Goal: Task Accomplishment & Management: Manage account settings

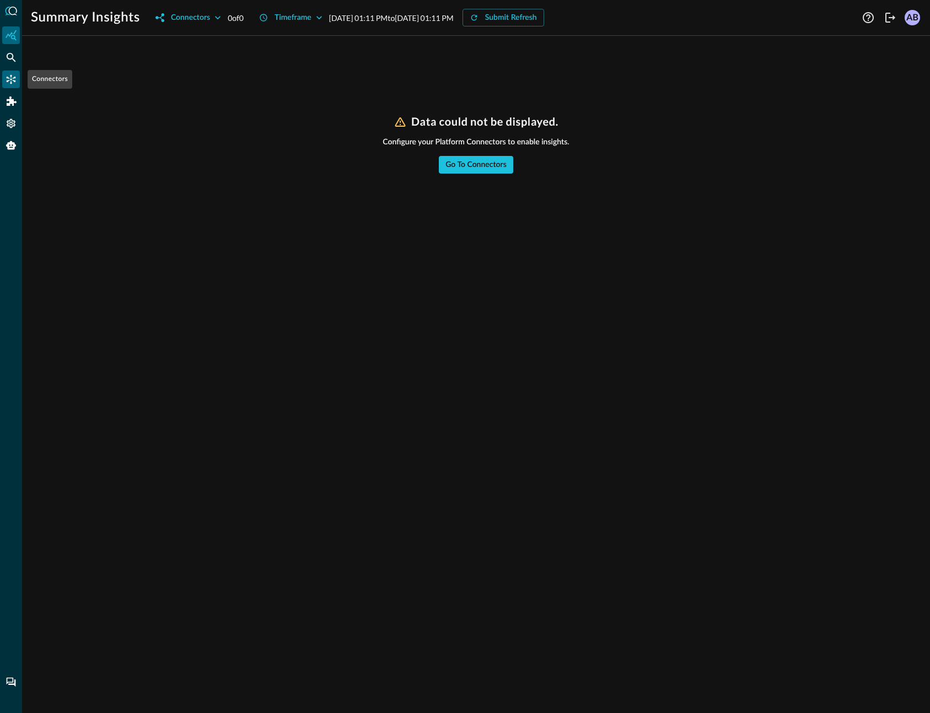
click at [11, 79] on icon "Connectors" at bounding box center [11, 79] width 9 height 9
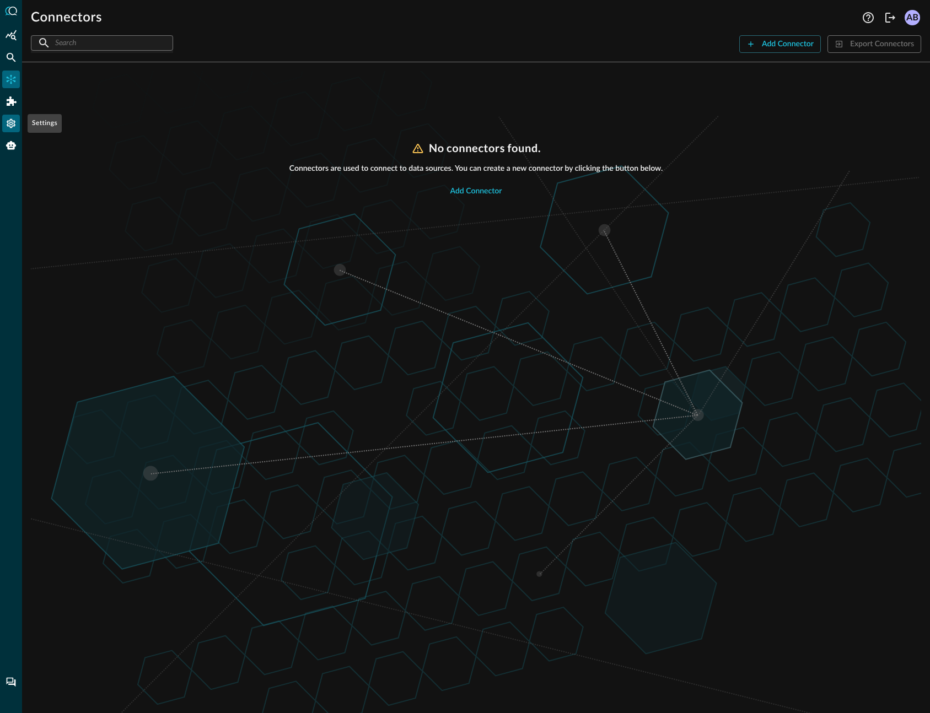
click at [15, 128] on icon "Settings" at bounding box center [11, 123] width 11 height 11
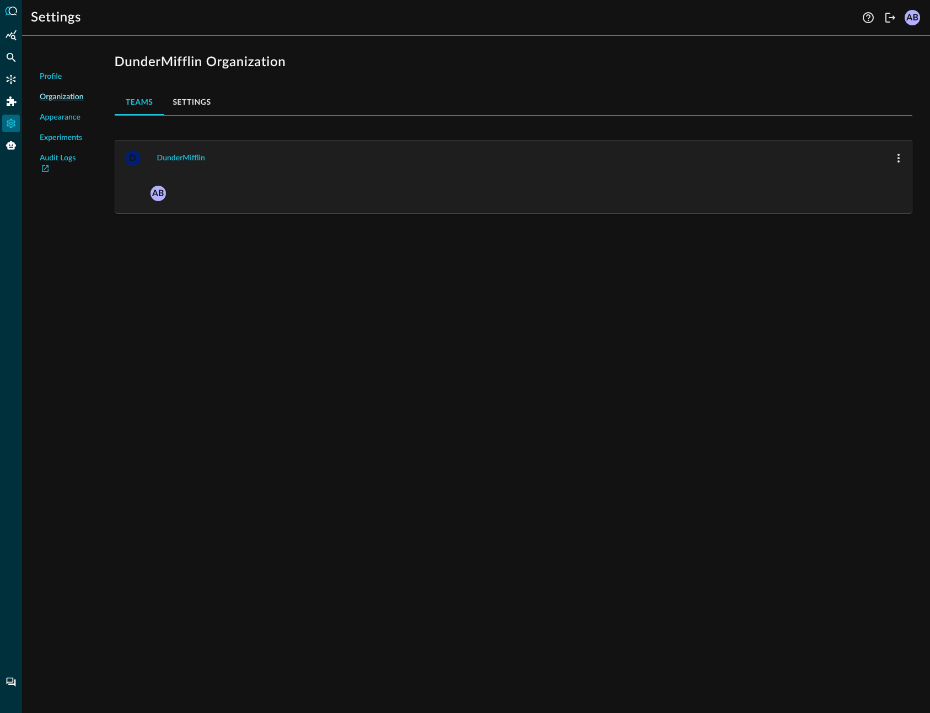
click at [68, 111] on li "Appearance" at bounding box center [62, 117] width 62 height 20
click at [67, 115] on span "Appearance" at bounding box center [60, 118] width 41 height 12
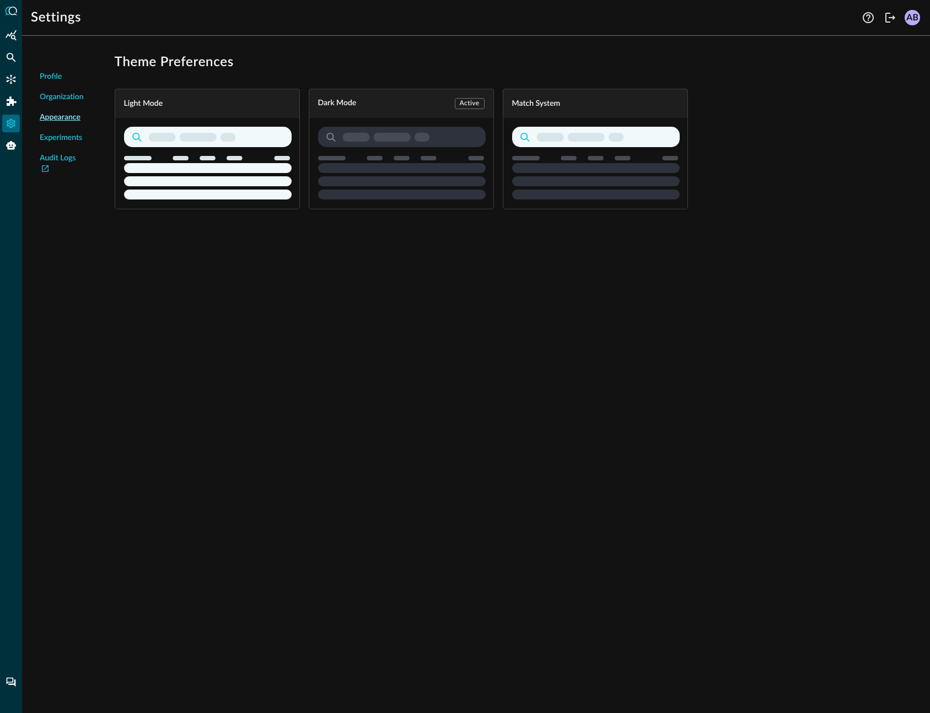
click at [587, 162] on icon "button" at bounding box center [596, 163] width 168 height 73
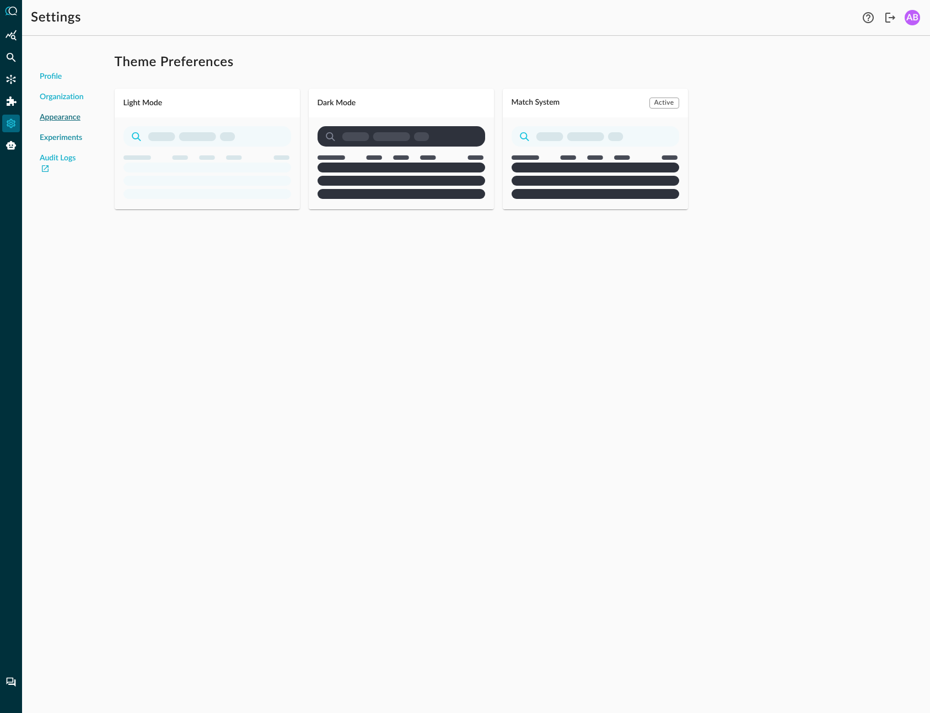
click at [75, 135] on span "Experiments" at bounding box center [61, 138] width 42 height 12
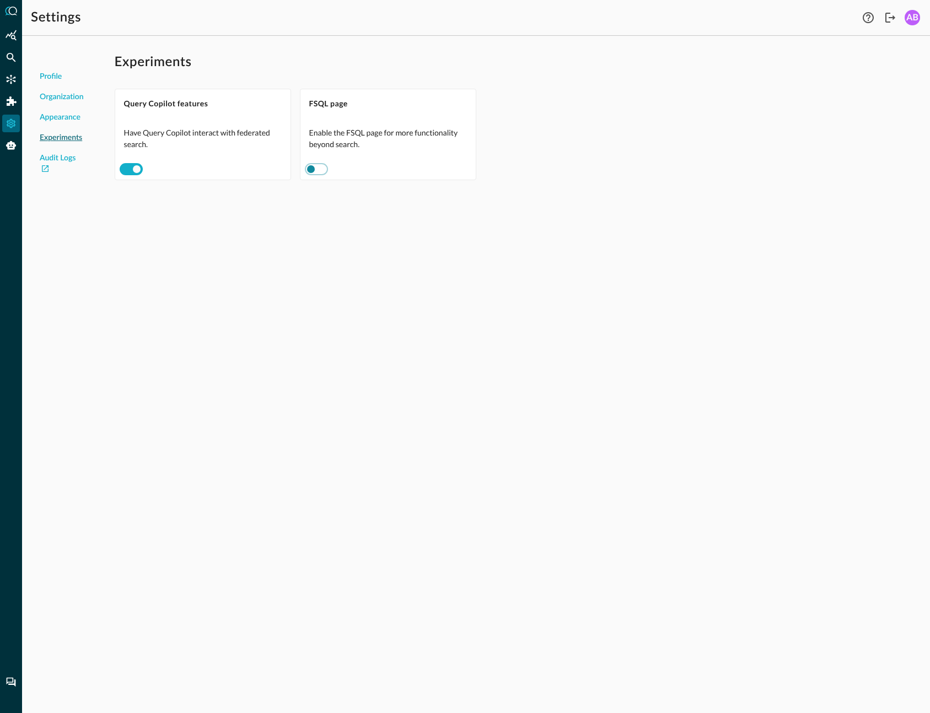
click at [319, 166] on input "checkbox" at bounding box center [310, 169] width 61 height 20
checkbox input "true"
click at [296, 271] on div "Profile Organization Appearance Experiments Audit Logs Experiments Query Copilo…" at bounding box center [476, 379] width 908 height 669
click at [52, 80] on span "Profile" at bounding box center [51, 77] width 22 height 12
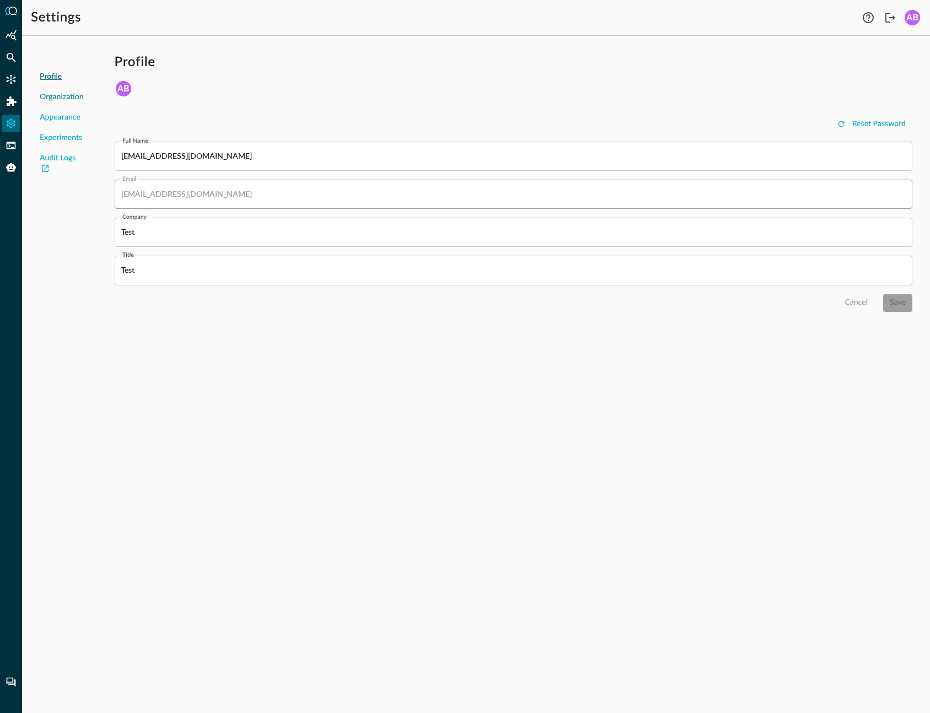
click at [59, 96] on span "Organization" at bounding box center [62, 98] width 44 height 12
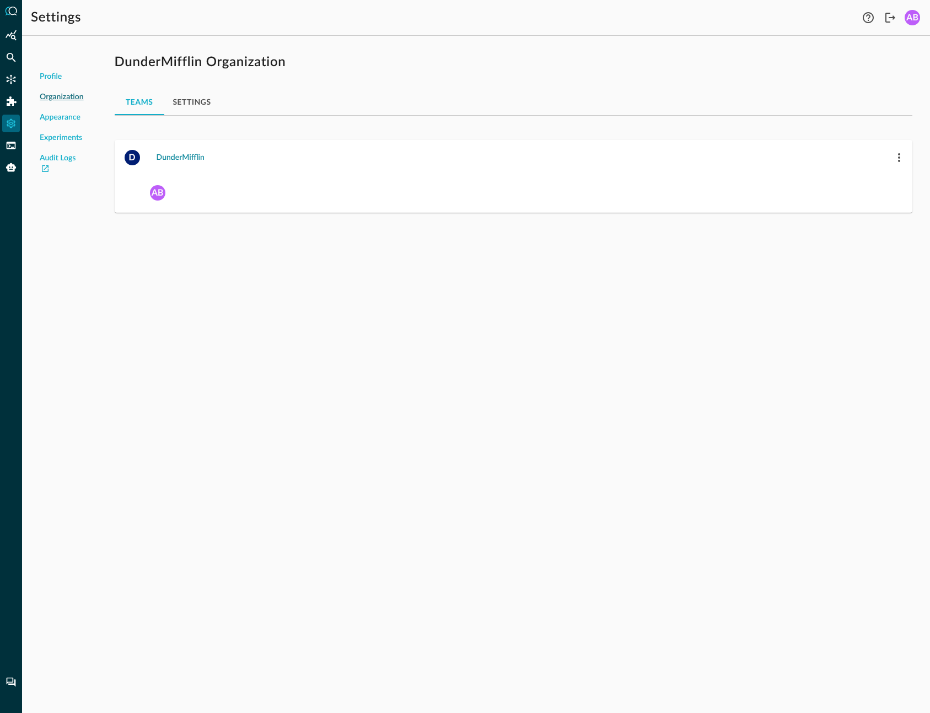
click at [198, 155] on div "DunderMifflin" at bounding box center [181, 158] width 48 height 14
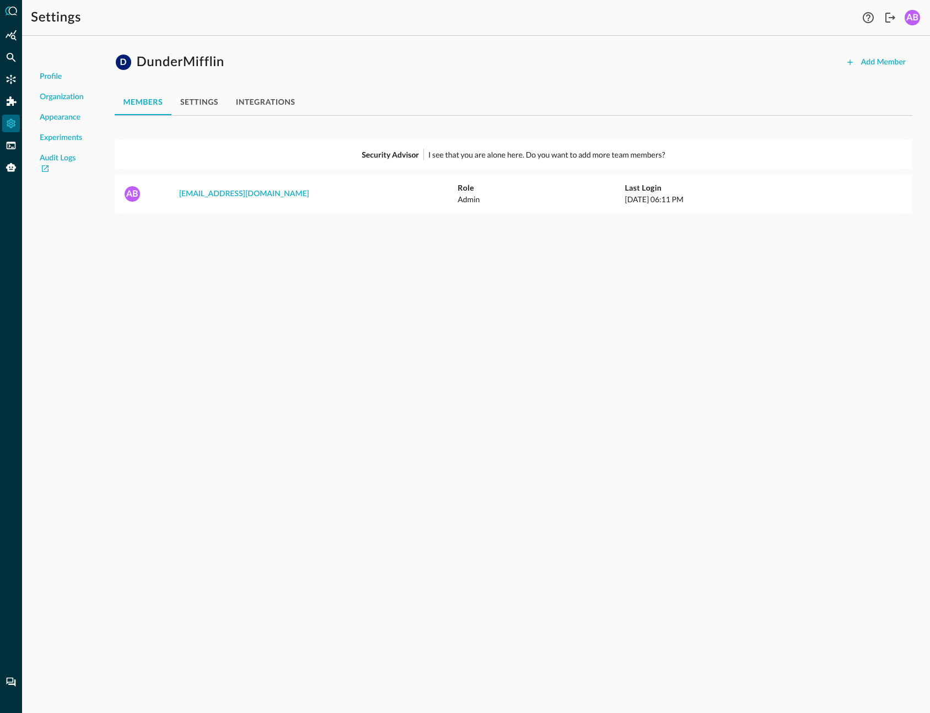
click at [638, 311] on div "Profile Organization Appearance Experiments Audit Logs D DunderMifflin Add Memb…" at bounding box center [476, 379] width 908 height 669
click at [631, 585] on div "Profile Organization Appearance Experiments Audit Logs D DunderMifflin Add Memb…" at bounding box center [476, 379] width 908 height 669
